Goal: Transaction & Acquisition: Purchase product/service

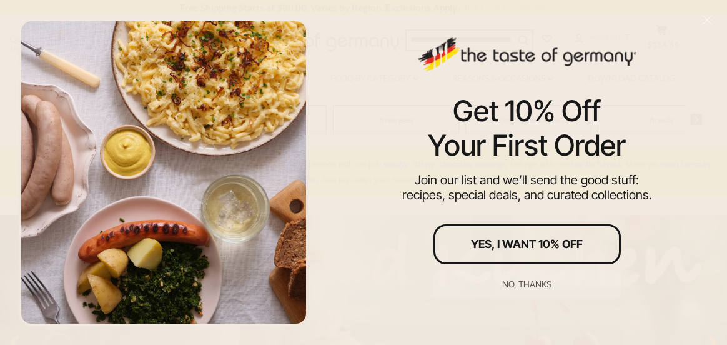
click at [540, 284] on div "No, thanks" at bounding box center [526, 284] width 49 height 9
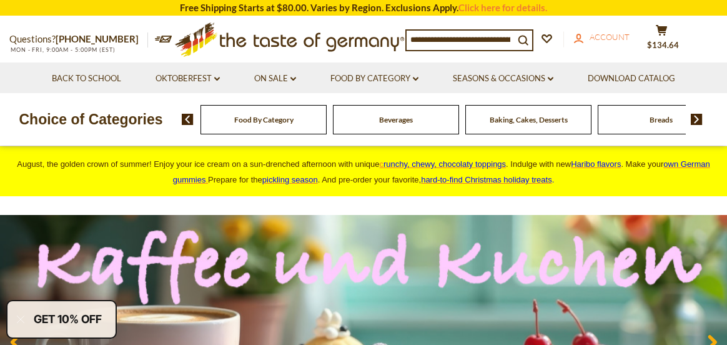
click at [619, 36] on span "Account" at bounding box center [610, 37] width 40 height 10
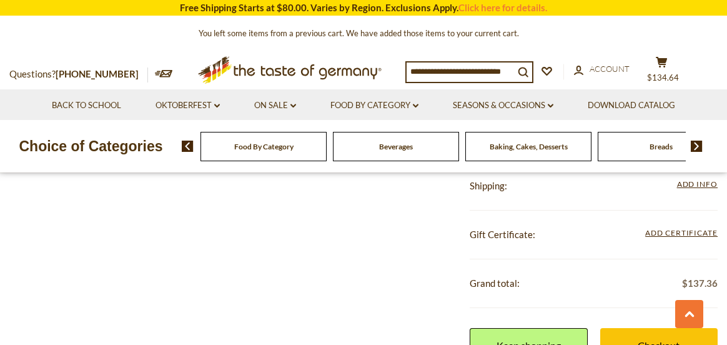
scroll to position [1686, 0]
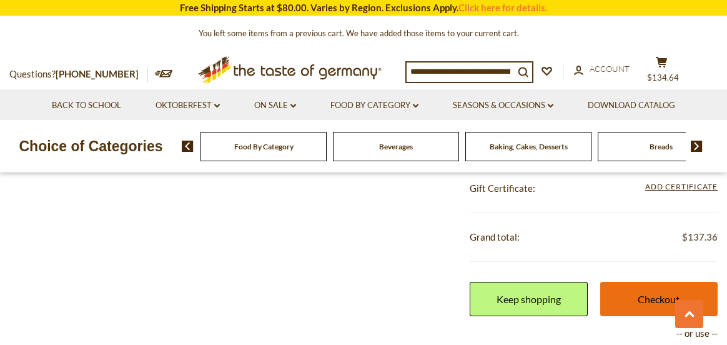
click at [645, 297] on link "Checkout" at bounding box center [658, 299] width 117 height 34
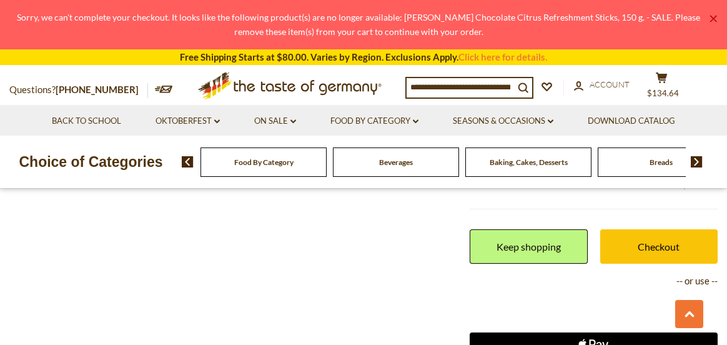
scroll to position [1749, 0]
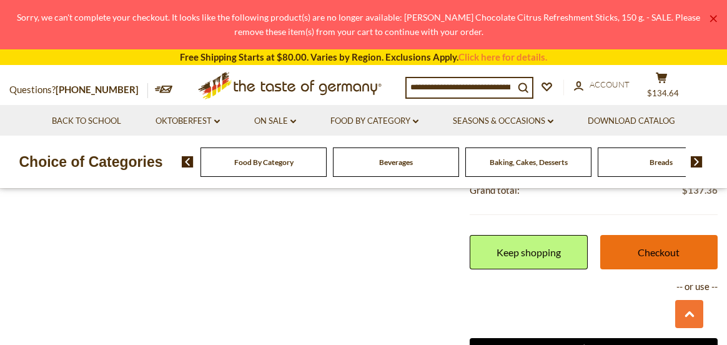
click at [666, 254] on link "Checkout" at bounding box center [658, 252] width 117 height 34
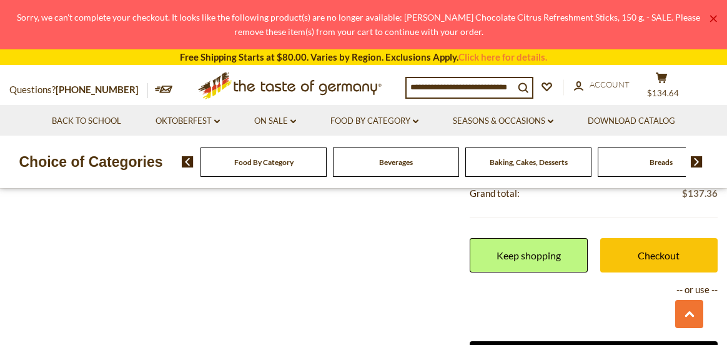
scroll to position [1749, 0]
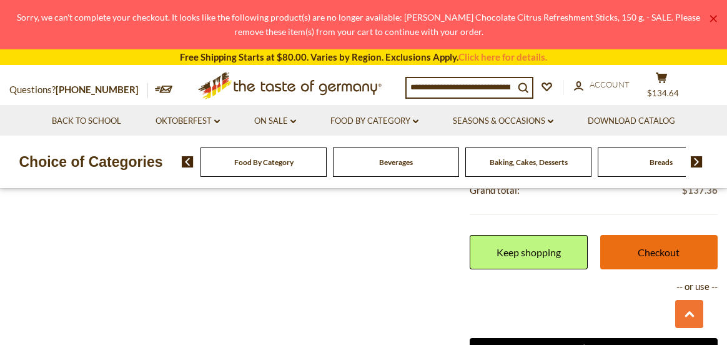
click at [666, 251] on link "Checkout" at bounding box center [658, 252] width 117 height 34
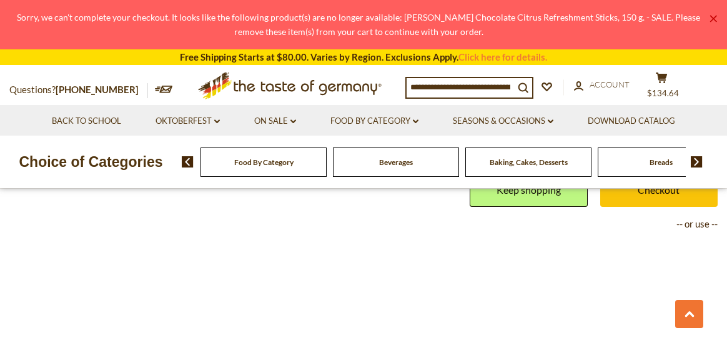
scroll to position [1749, 0]
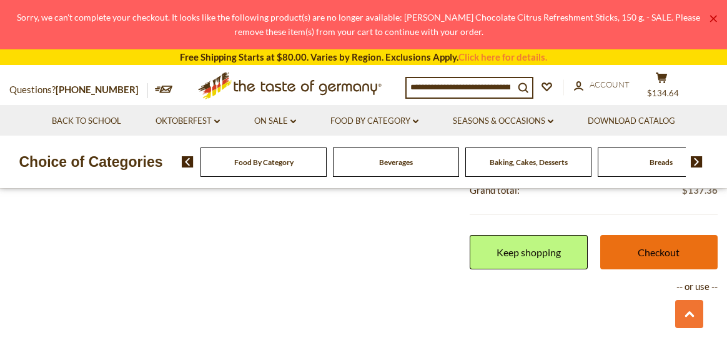
click at [666, 250] on link "Checkout" at bounding box center [658, 252] width 117 height 34
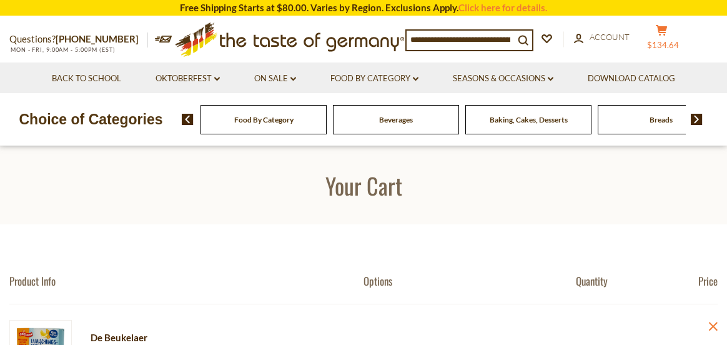
click at [671, 41] on button "cart $134.64" at bounding box center [661, 39] width 37 height 31
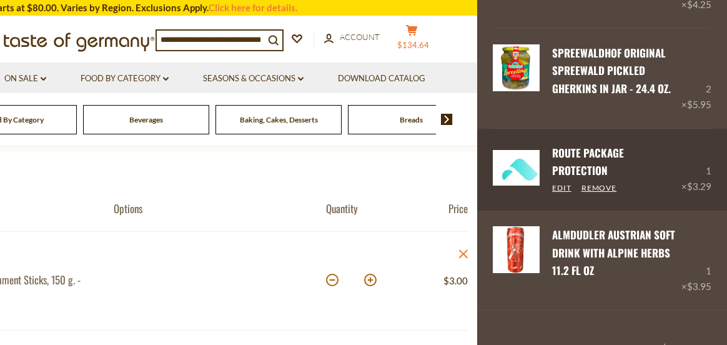
scroll to position [125, 0]
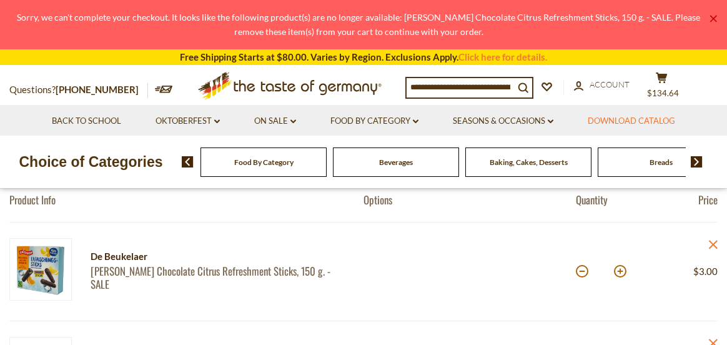
scroll to position [125, 0]
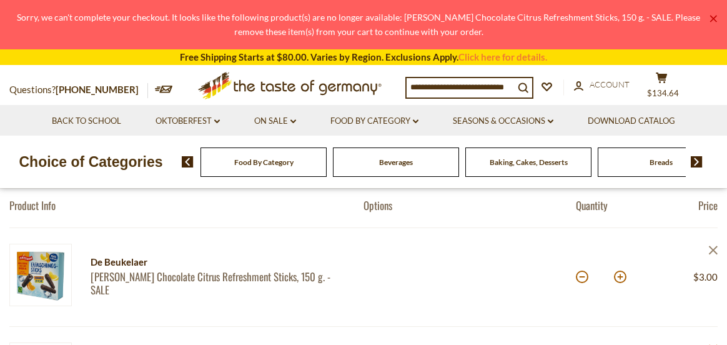
click at [712, 249] on icon at bounding box center [713, 249] width 9 height 9
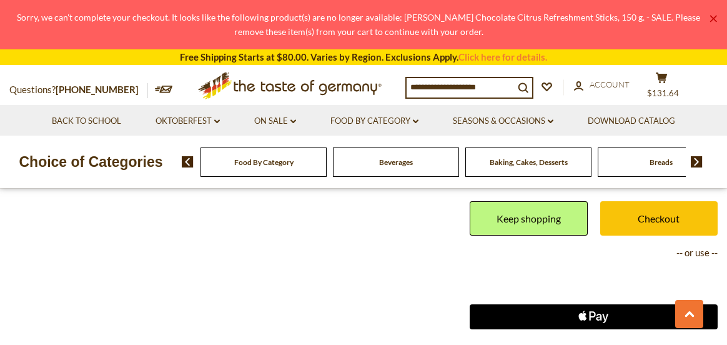
scroll to position [1686, 0]
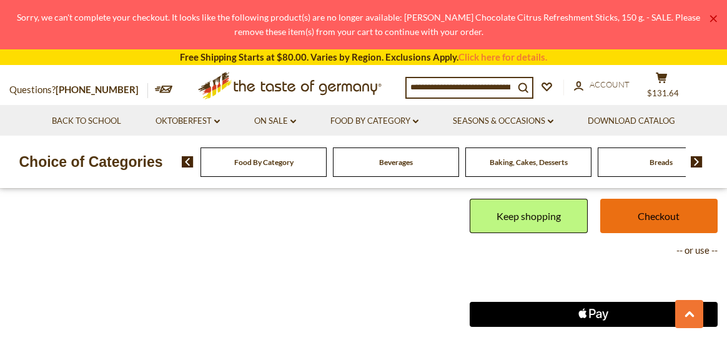
click at [659, 216] on link "Checkout" at bounding box center [658, 216] width 117 height 34
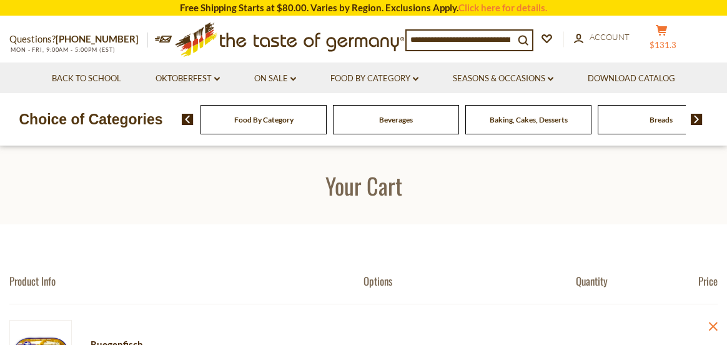
click at [667, 29] on icon at bounding box center [661, 30] width 11 height 11
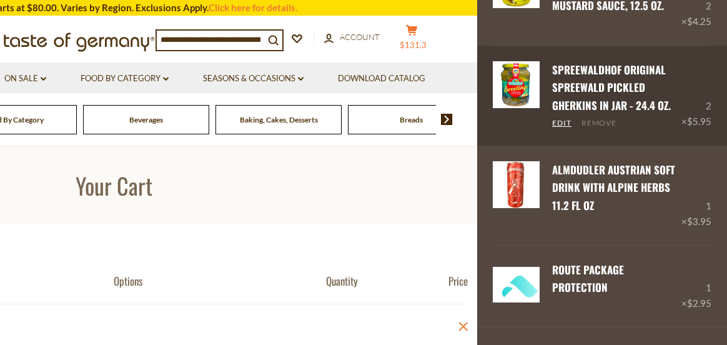
scroll to position [1105, 0]
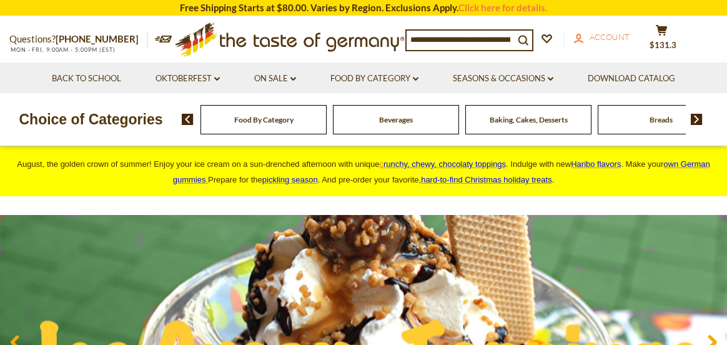
click at [615, 39] on span "Account" at bounding box center [610, 37] width 40 height 10
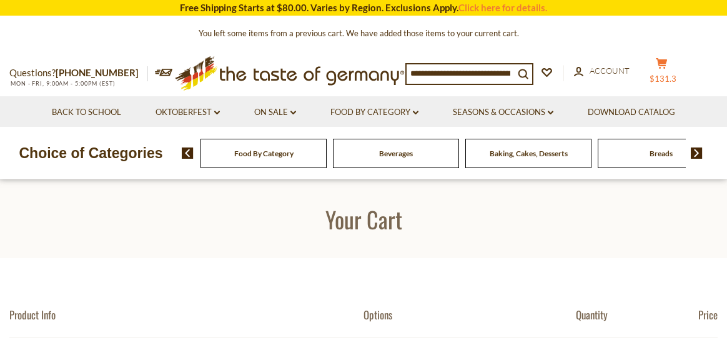
click at [674, 76] on span "$131.3" at bounding box center [663, 79] width 27 height 10
click at [674, 76] on div "Compare Compare up to 4 items: Clear Selection Compare search_icon search_icon …" at bounding box center [559, 72] width 309 height 31
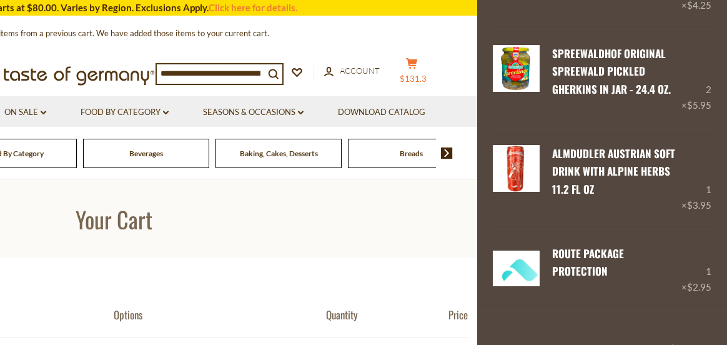
scroll to position [1105, 0]
